Goal: Transaction & Acquisition: Obtain resource

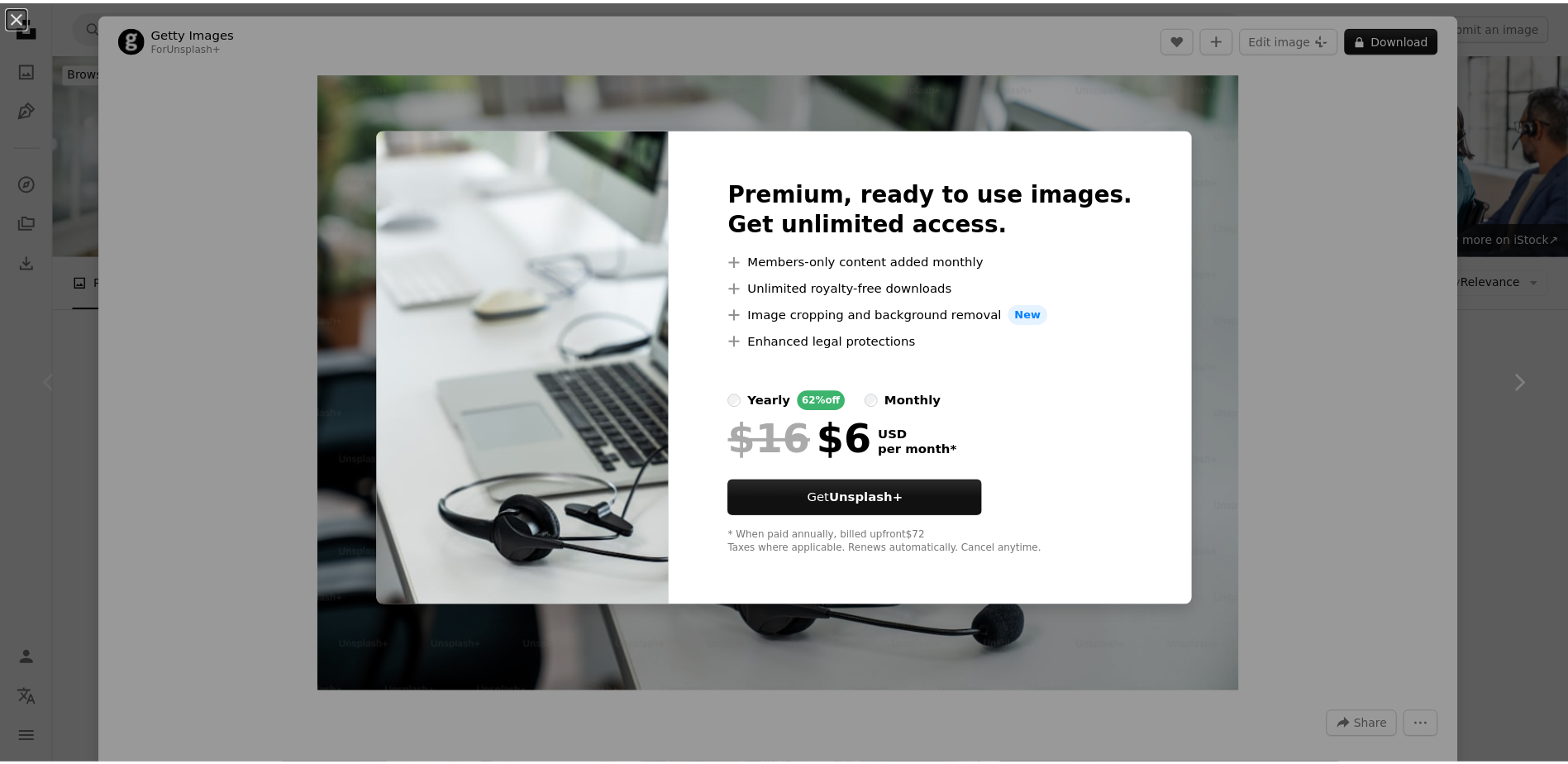
scroll to position [165, 0]
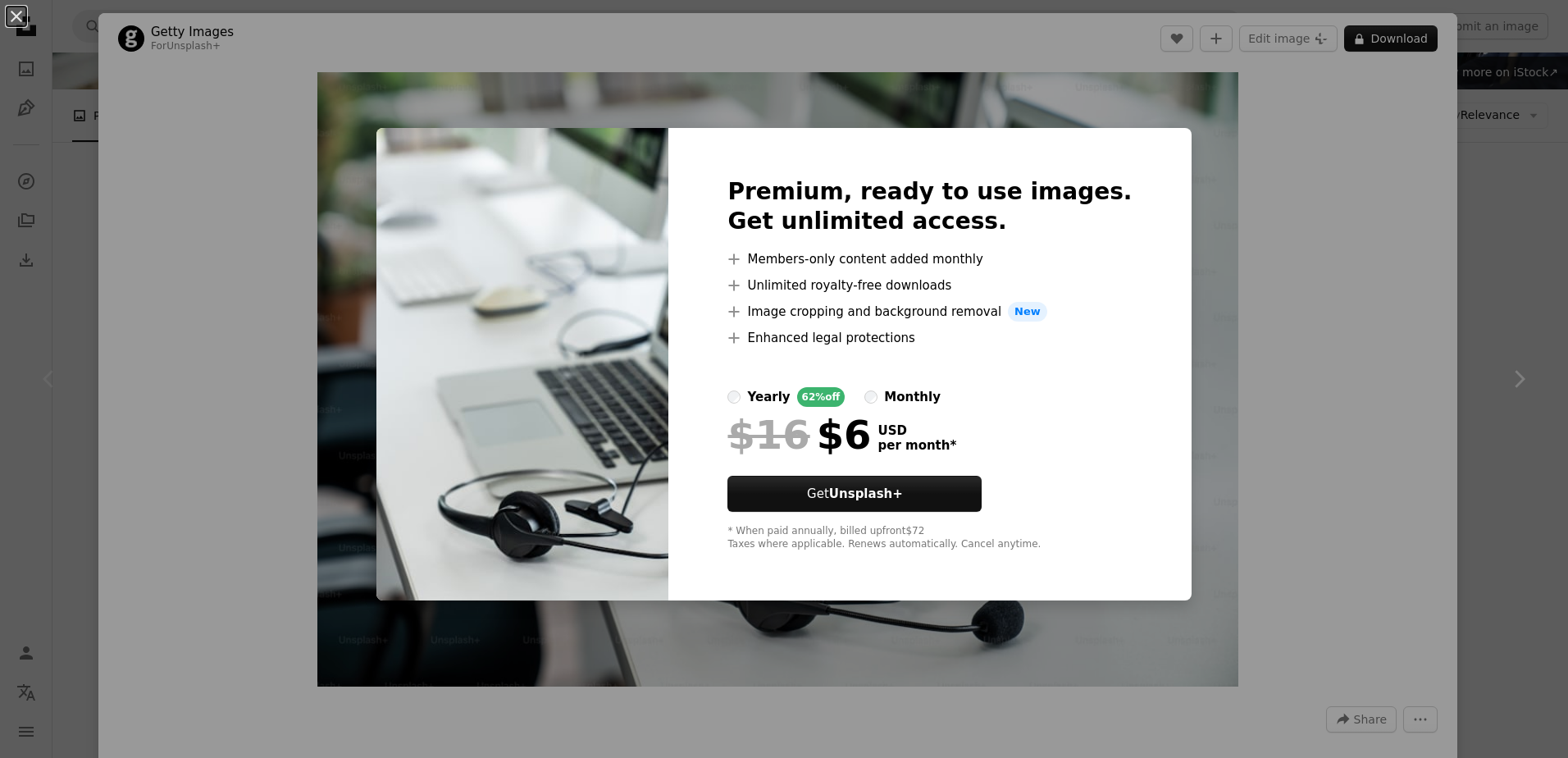
click at [1263, 511] on div "An X shape Premium, ready to use images. Get unlimited access. A plus sign Memb…" at bounding box center [784, 379] width 1568 height 758
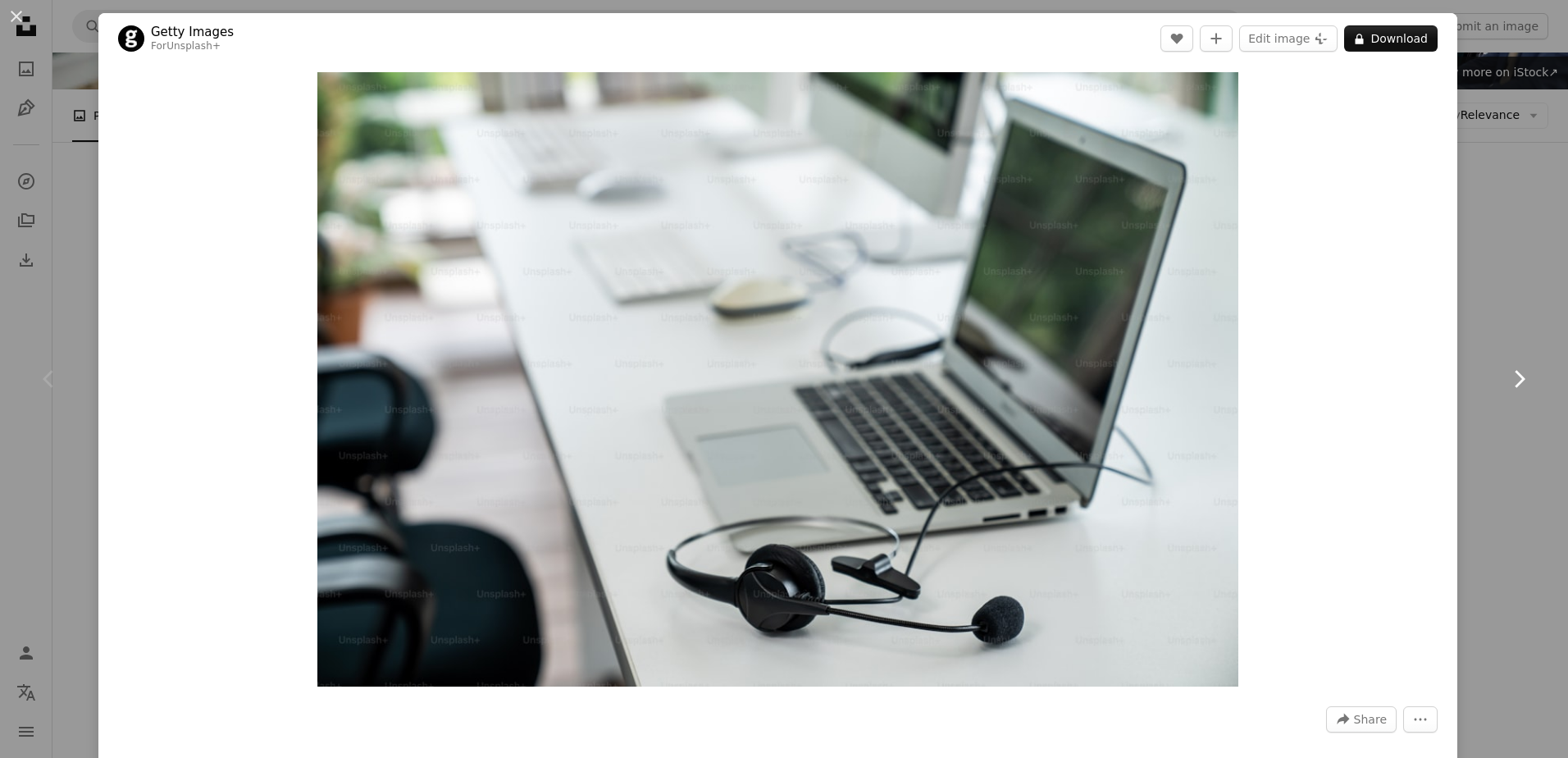
click at [1475, 331] on link "Chevron right" at bounding box center [1518, 379] width 99 height 158
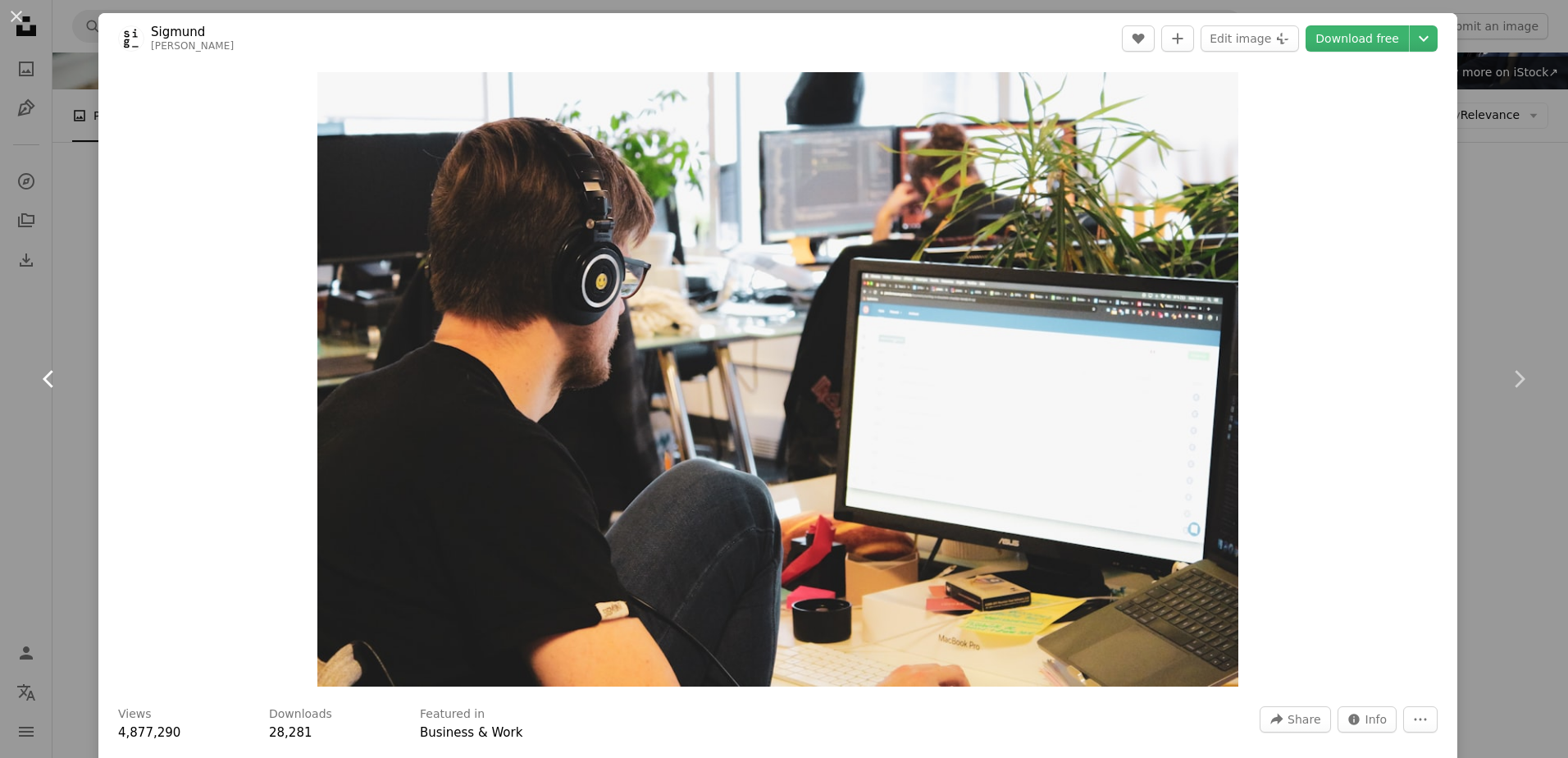
click at [48, 374] on icon at bounding box center [48, 378] width 11 height 18
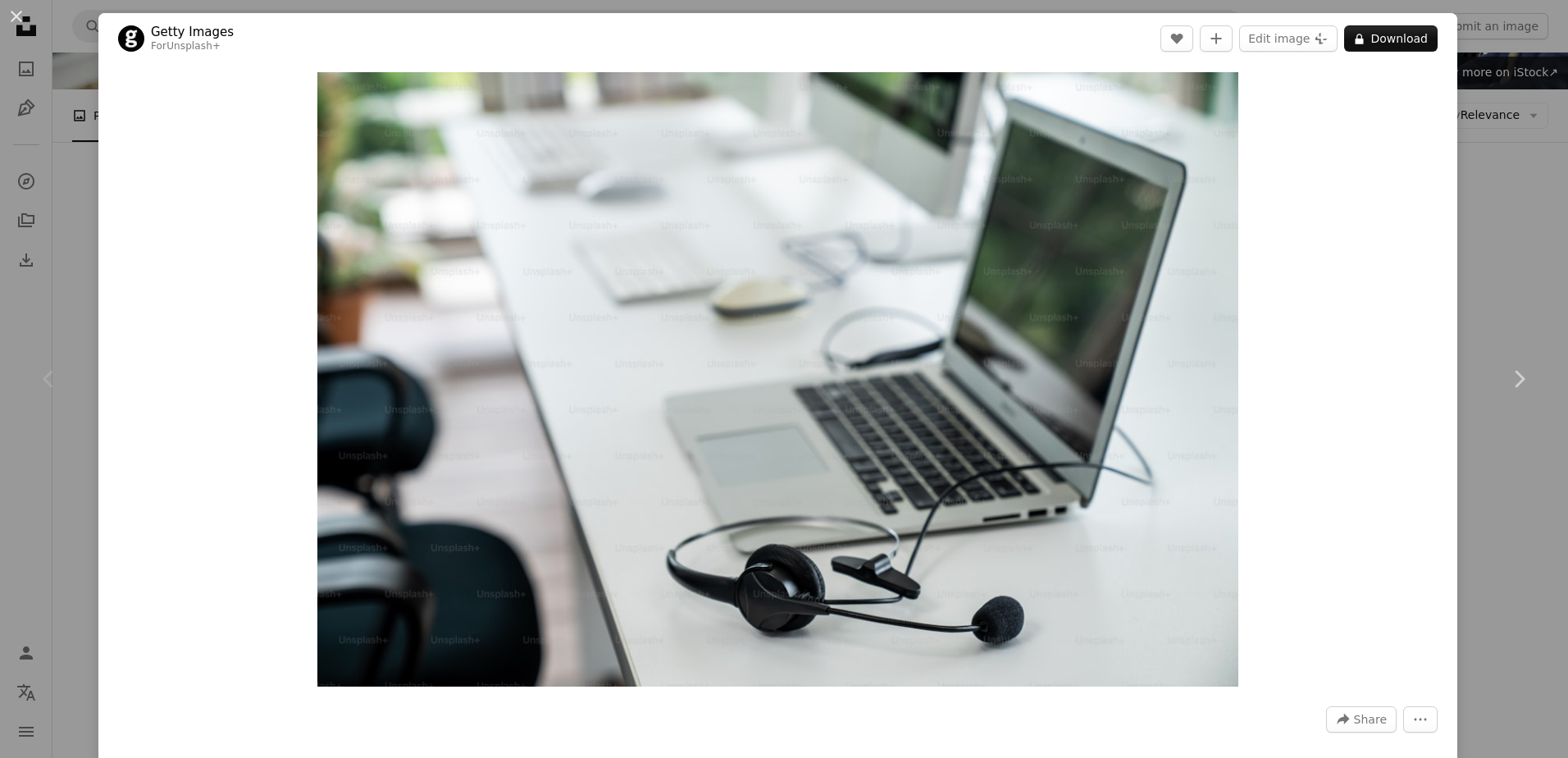
click at [48, 374] on icon at bounding box center [48, 378] width 11 height 18
click at [1482, 160] on div "An X shape Chevron left Chevron right Getty Images For Unsplash+ A heart A plus…" at bounding box center [784, 379] width 1568 height 758
